Goal: Task Accomplishment & Management: Complete application form

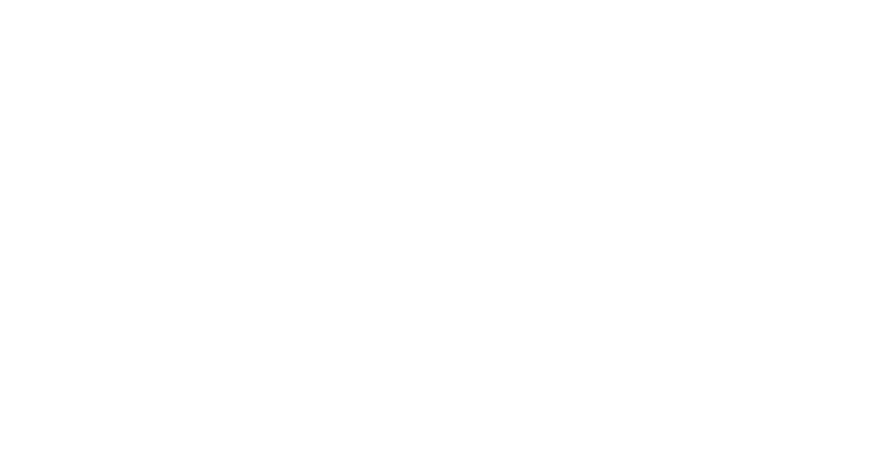
select select "+380"
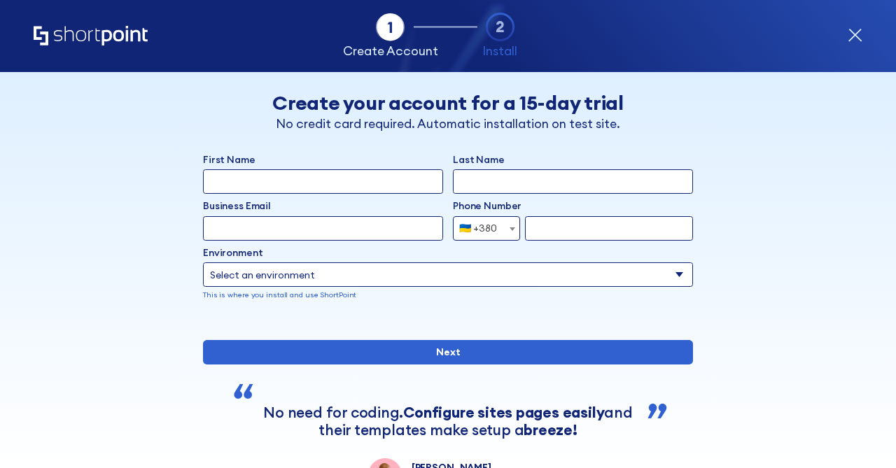
click at [290, 176] on input "First Name" at bounding box center [323, 181] width 240 height 24
type input "na"
type input "Natalia"
type input "kovalisko"
type input "natalia+120@shortpoint.com"
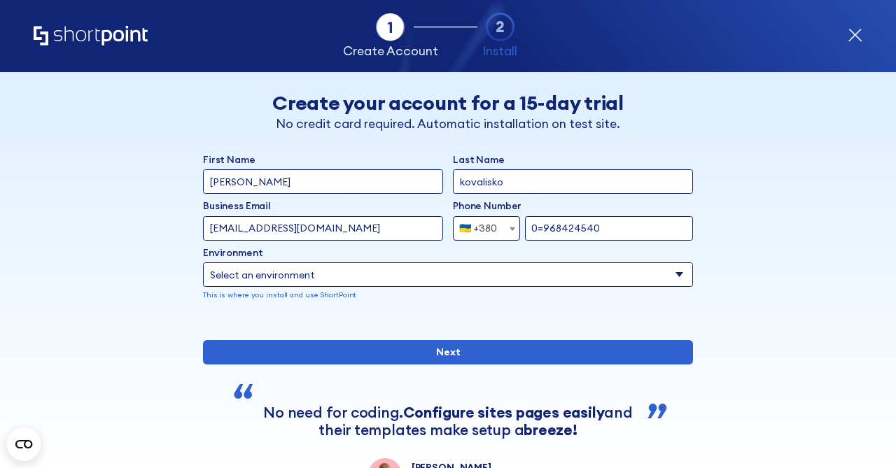
click at [537, 230] on input "0=968424540" at bounding box center [609, 228] width 168 height 24
click at [543, 230] on input "0=968424540" at bounding box center [609, 228] width 168 height 24
type input "968424540"
select select "Microsoft 365"
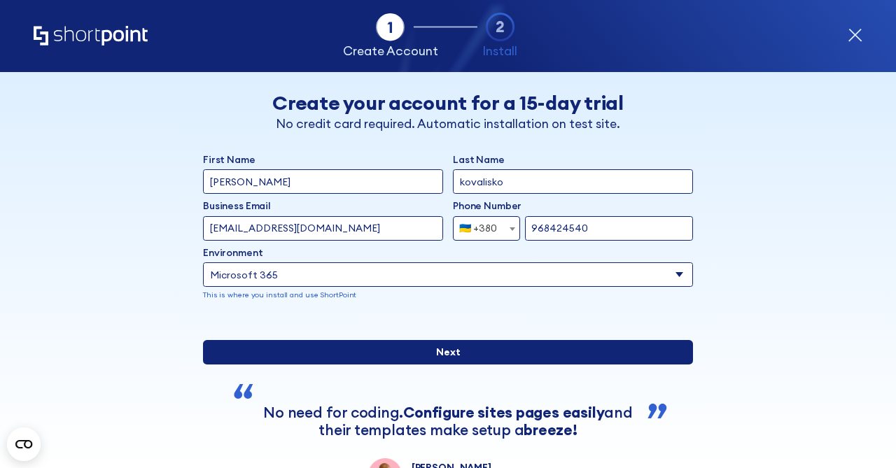
click at [390, 365] on input "Next" at bounding box center [448, 352] width 490 height 24
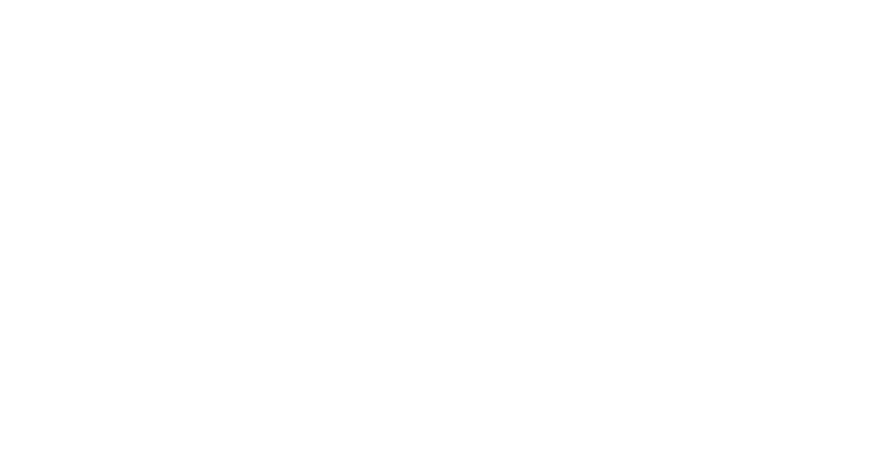
select select "+380"
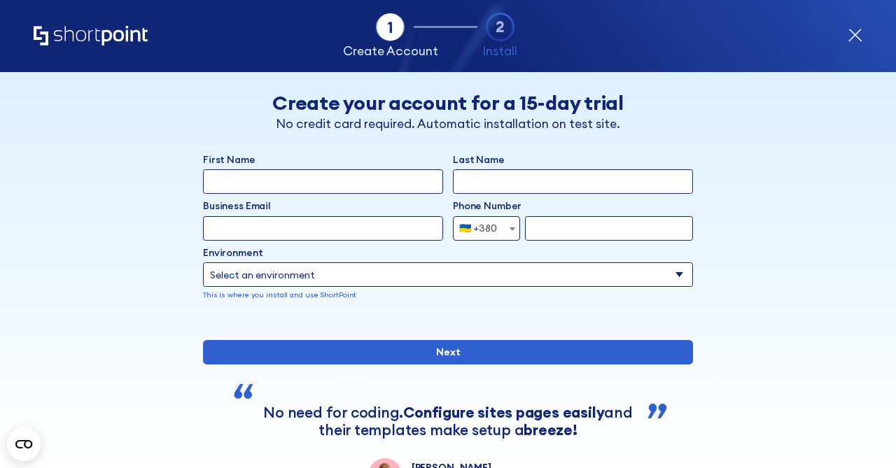
select select "+380"
